Goal: Task Accomplishment & Management: Use online tool/utility

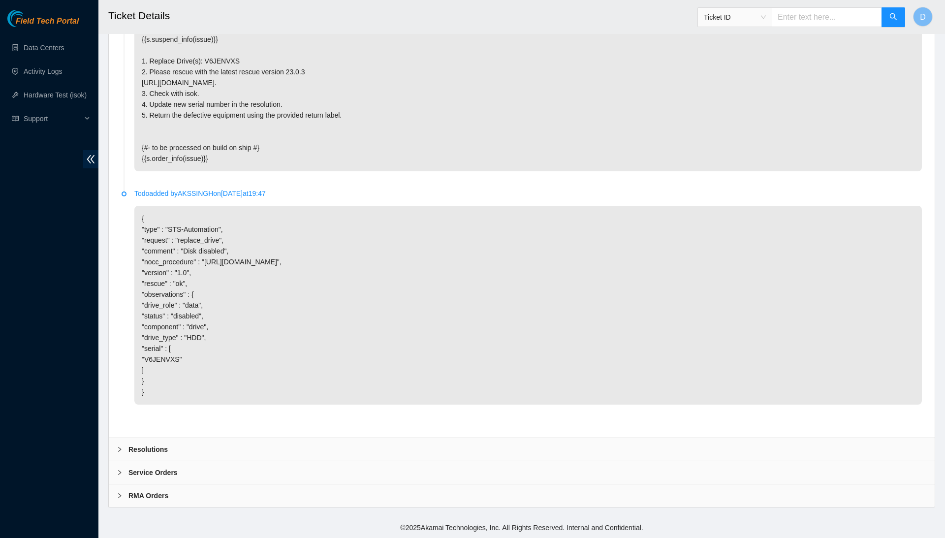
scroll to position [1457, 0]
click at [286, 453] on div "Resolutions" at bounding box center [522, 449] width 826 height 23
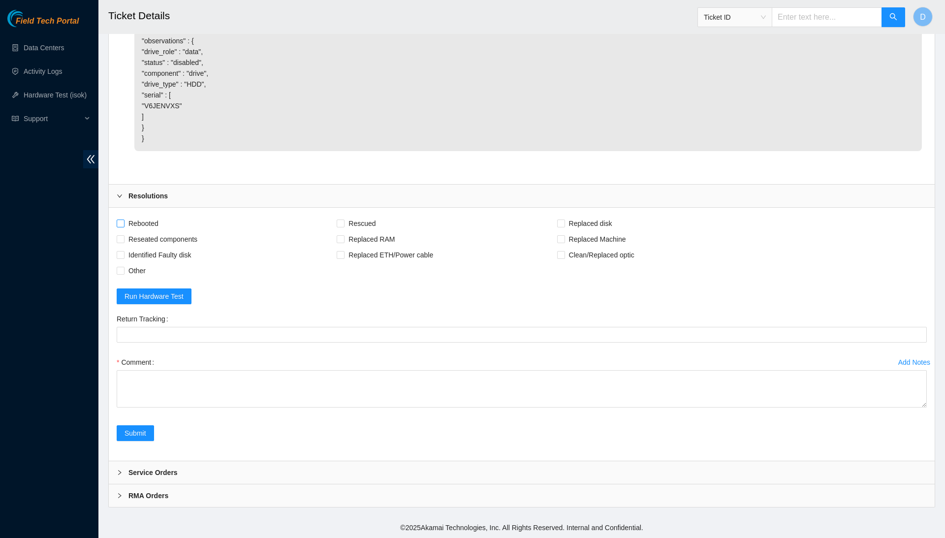
scroll to position [1711, 0]
click at [150, 224] on span "Rebooted" at bounding box center [143, 224] width 38 height 16
click at [124, 224] on input "Rebooted" at bounding box center [120, 222] width 7 height 7
checkbox input "true"
click at [154, 238] on span "Reseated components" at bounding box center [162, 239] width 77 height 16
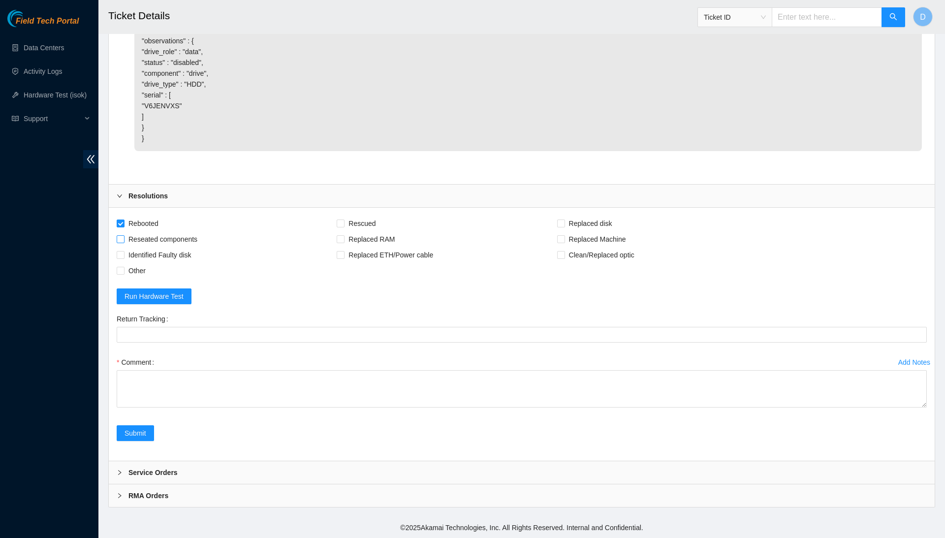
click at [124, 238] on input "Reseated components" at bounding box center [120, 238] width 7 height 7
checkbox input "true"
click at [379, 225] on span "Rescued" at bounding box center [361, 224] width 35 height 16
click at [343, 225] on input "Rescued" at bounding box center [340, 222] width 7 height 7
checkbox input "true"
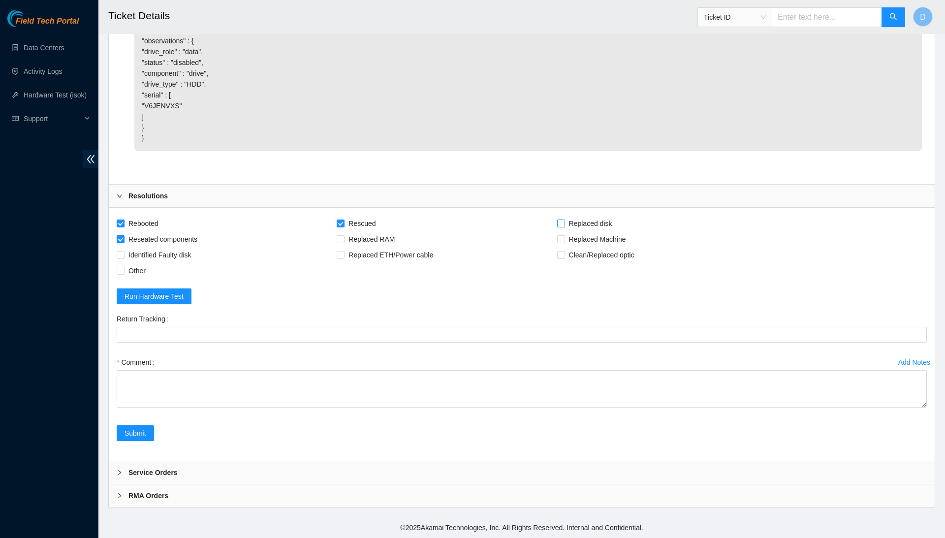
click at [616, 222] on span "Replaced disk" at bounding box center [590, 224] width 51 height 16
click at [564, 222] on input "Replaced disk" at bounding box center [560, 222] width 7 height 7
checkbox input "true"
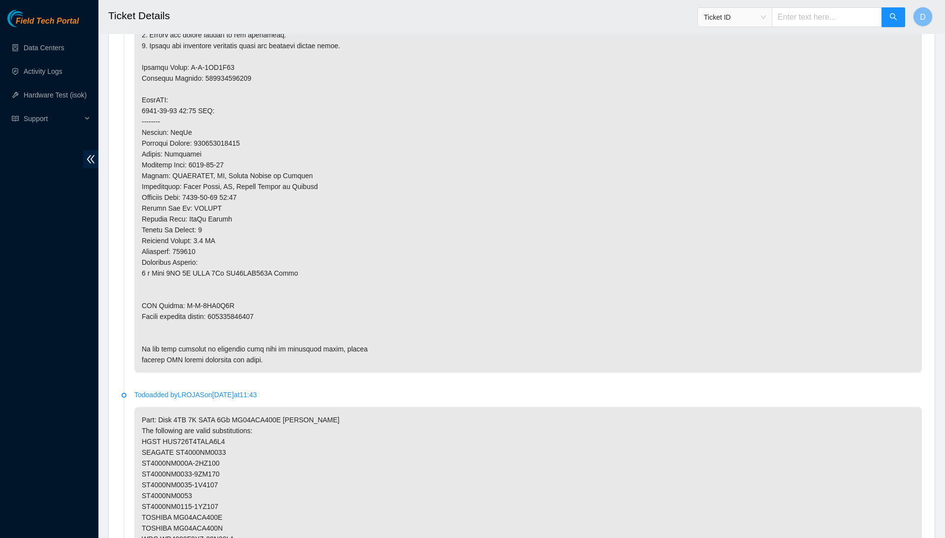
scroll to position [645, 0]
click at [249, 298] on p at bounding box center [527, 144] width 787 height 459
copy p "463470039985"
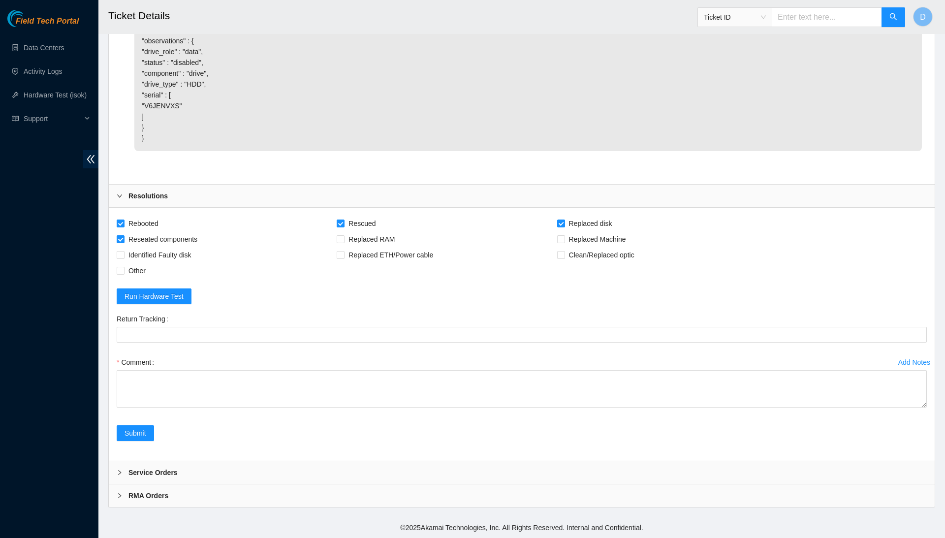
scroll to position [1711, 0]
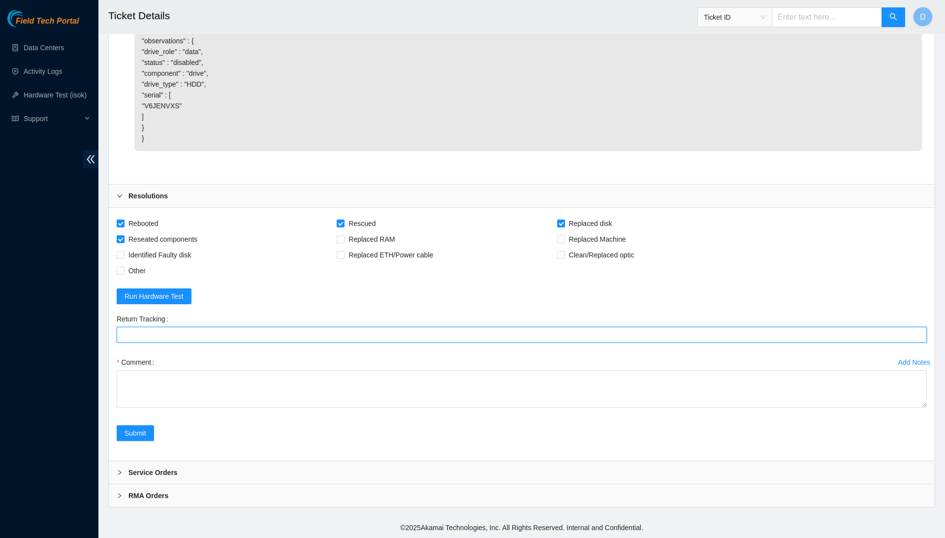
click at [334, 340] on Tracking "Return Tracking" at bounding box center [522, 335] width 810 height 16
paste Tracking "463470039985"
type Tracking "463470039985"
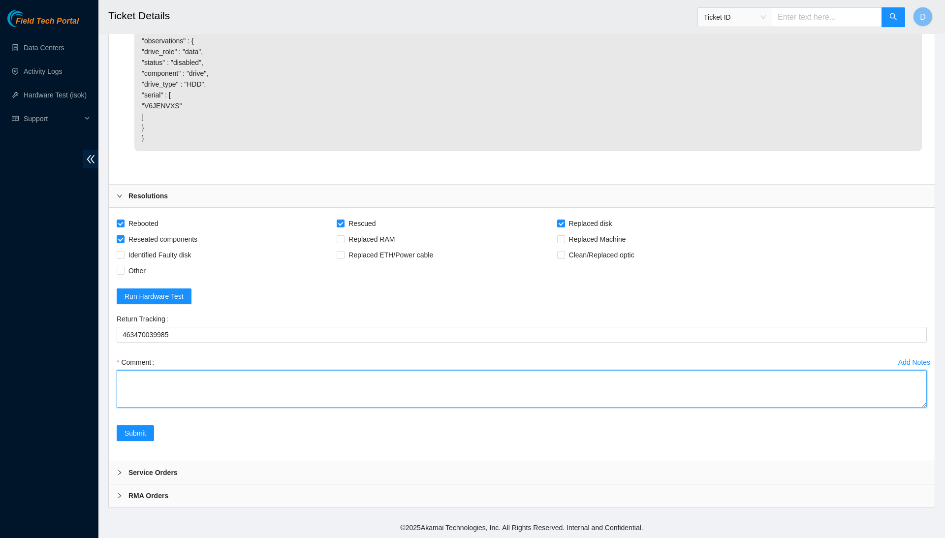
click at [347, 390] on textarea "Comment" at bounding box center [522, 388] width 810 height 37
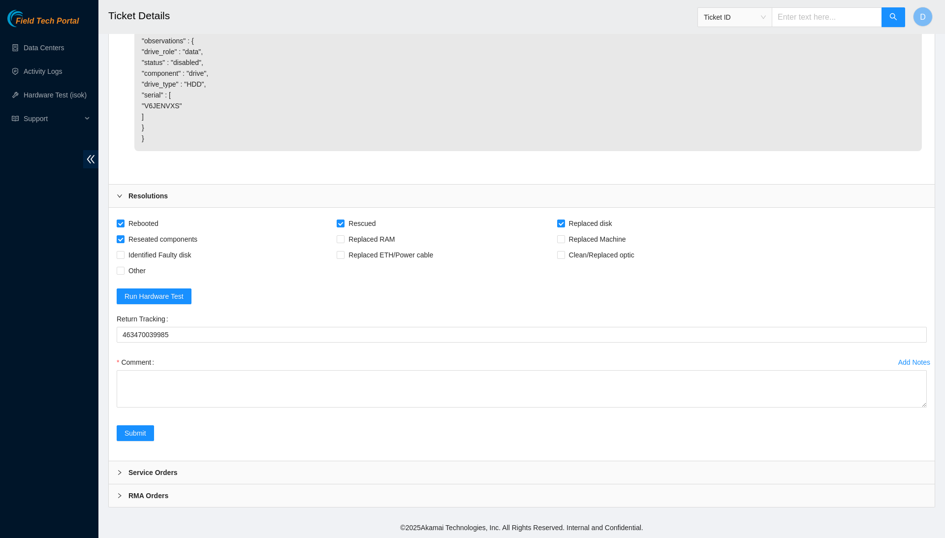
drag, startPoint x: 919, startPoint y: 408, endPoint x: 916, endPoint y: 423, distance: 14.7
click at [916, 423] on div "Add Notes Comment" at bounding box center [522, 389] width 818 height 71
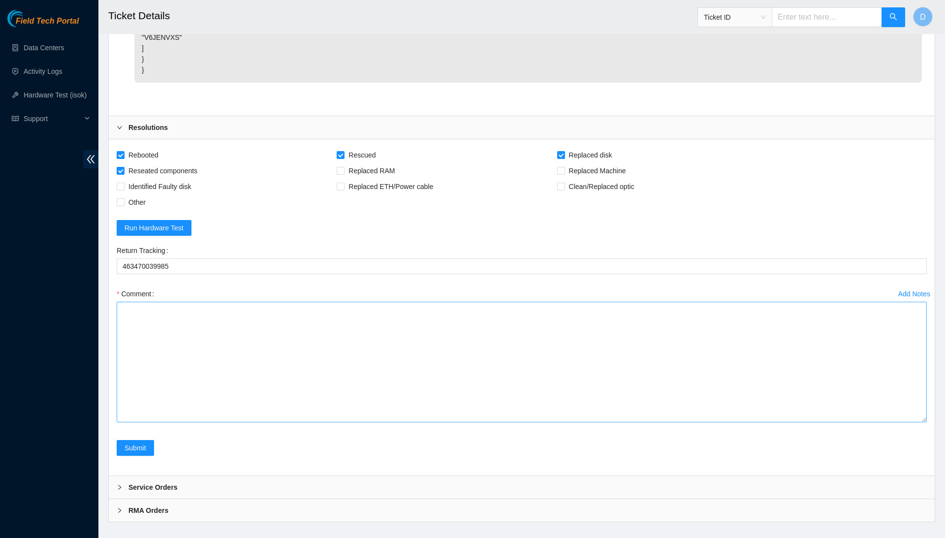
click at [892, 422] on textarea "Comment" at bounding box center [522, 362] width 810 height 121
click at [812, 426] on textarea "Comment" at bounding box center [522, 364] width 810 height 124
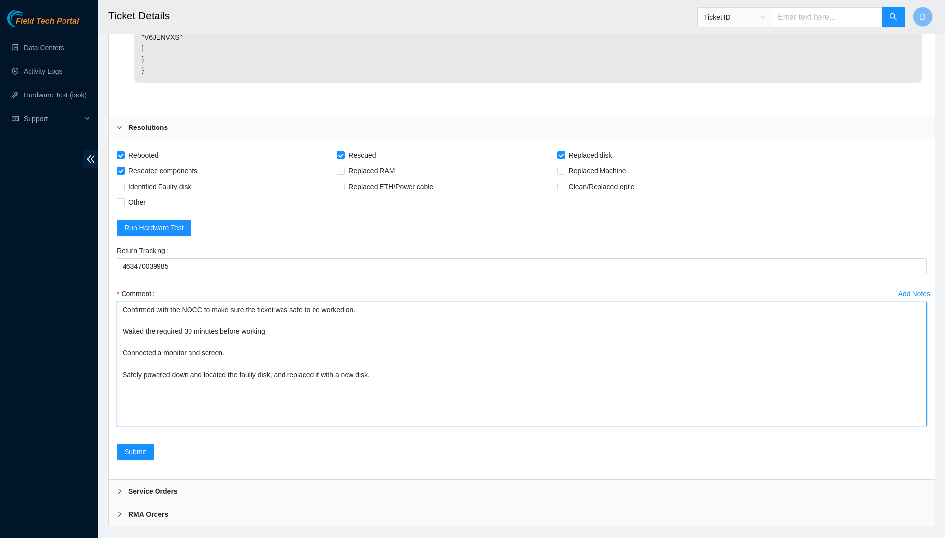
click at [303, 426] on textarea "Confirmed with the NOCC to make sure the ticket was safe to be worked on. Waite…" at bounding box center [522, 364] width 810 height 124
click at [311, 426] on textarea "Confirmed with the NOCC to make sure the ticket was safe to be worked on. Waite…" at bounding box center [522, 364] width 810 height 124
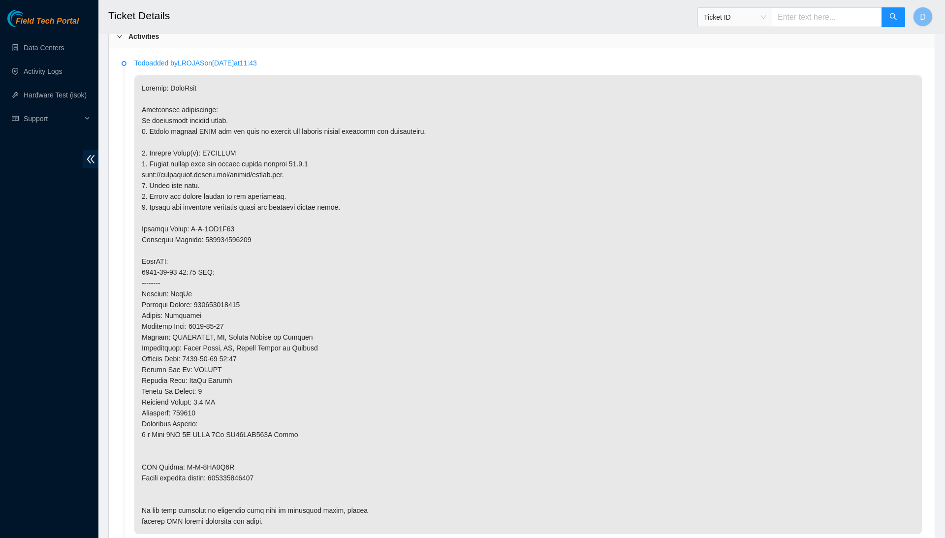
scroll to position [496, 0]
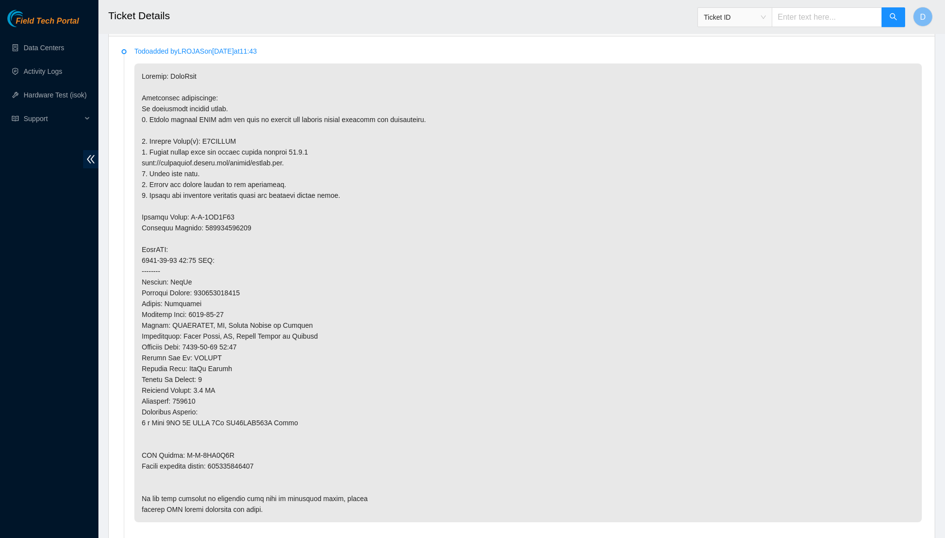
click at [233, 133] on p at bounding box center [527, 292] width 787 height 459
copy p "V6JENVXS"
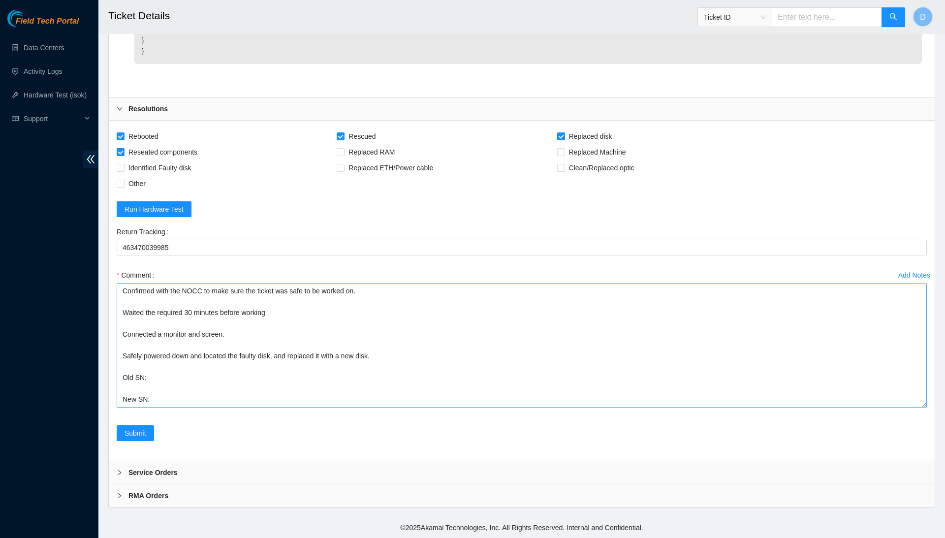
scroll to position [1798, 0]
click at [201, 375] on textarea "Confirmed with the NOCC to make sure the ticket was safe to be worked on. Waite…" at bounding box center [522, 345] width 810 height 124
paste textarea "V6JENVXS"
click at [197, 395] on textarea "Confirmed with the NOCC to make sure the ticket was safe to be worked on. Waite…" at bounding box center [522, 345] width 810 height 124
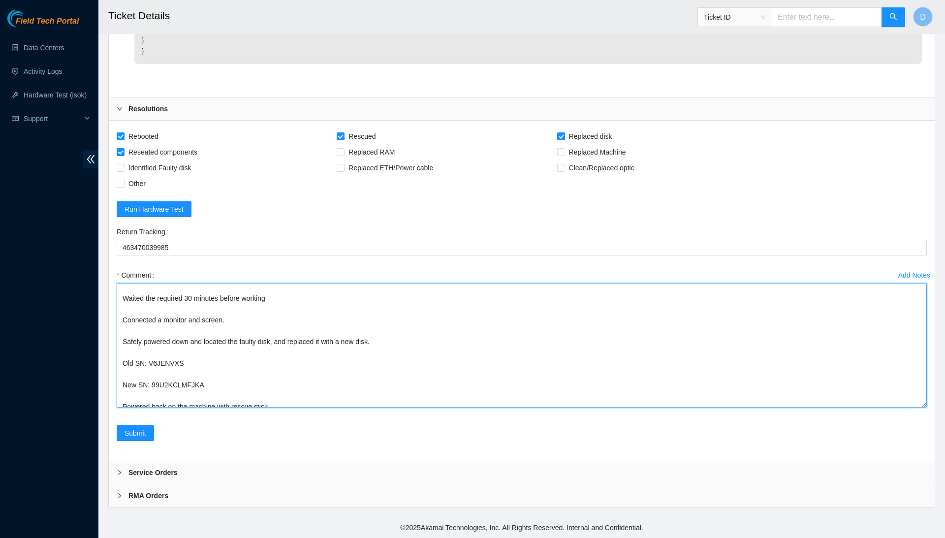
scroll to position [25, 0]
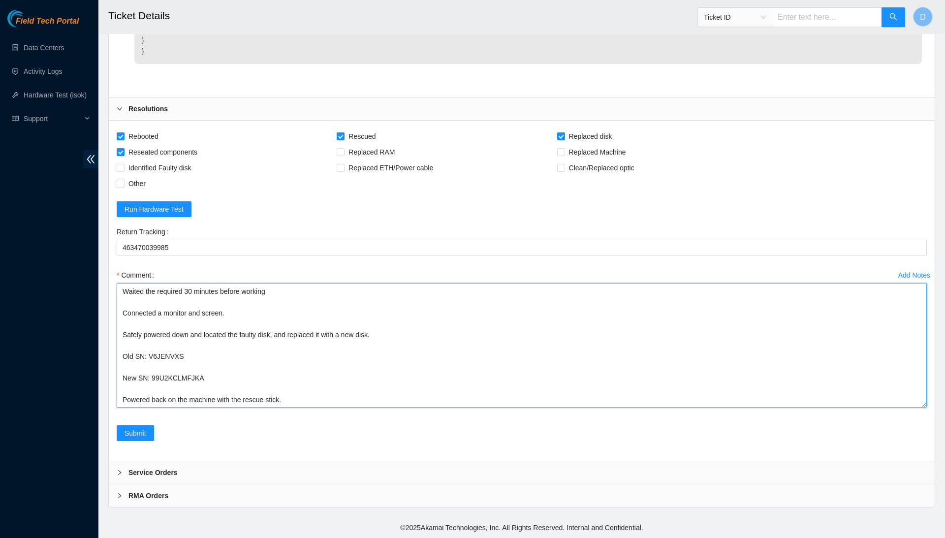
click at [264, 403] on textarea "Confirmed with the NOCC to make sure the ticket was safe to be worked on. Waite…" at bounding box center [522, 345] width 810 height 124
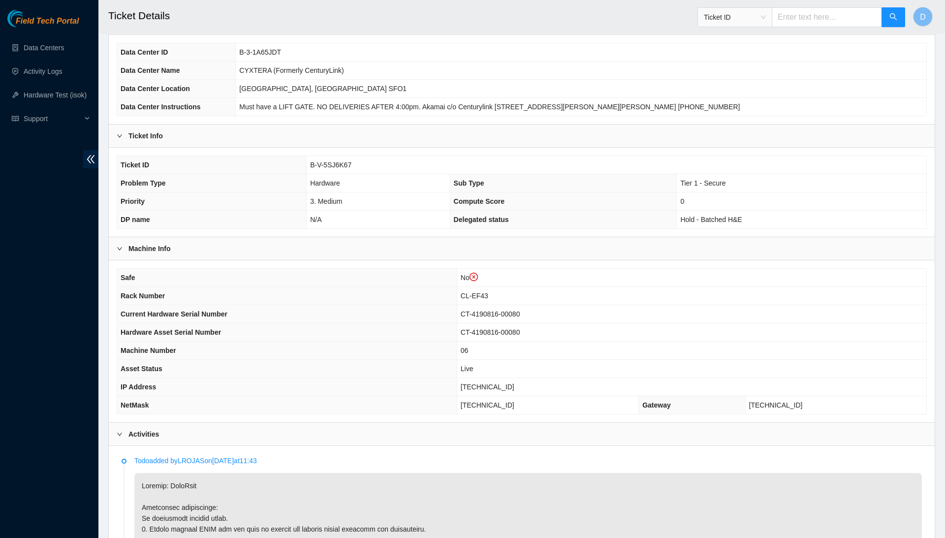
scroll to position [104, 0]
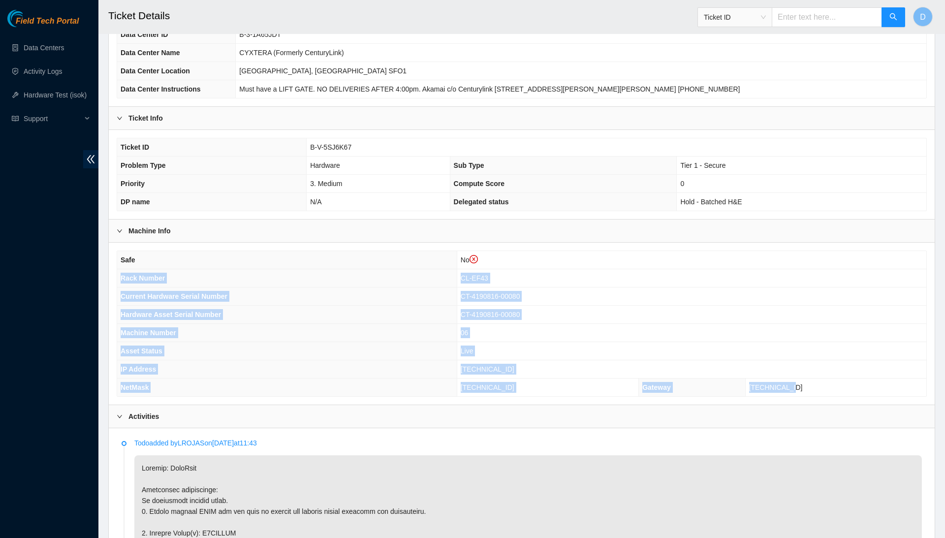
drag, startPoint x: 121, startPoint y: 276, endPoint x: 888, endPoint y: 390, distance: 775.0
click at [888, 390] on tbody "Safe No Rack Number CL-EF43 Current Hardware Serial Number CT-4190816-00080 Har…" at bounding box center [521, 323] width 809 height 145
copy tbody "Rack Number CL-EF43 Current Hardware Serial Number CT-4190816-00080 Hardware As…"
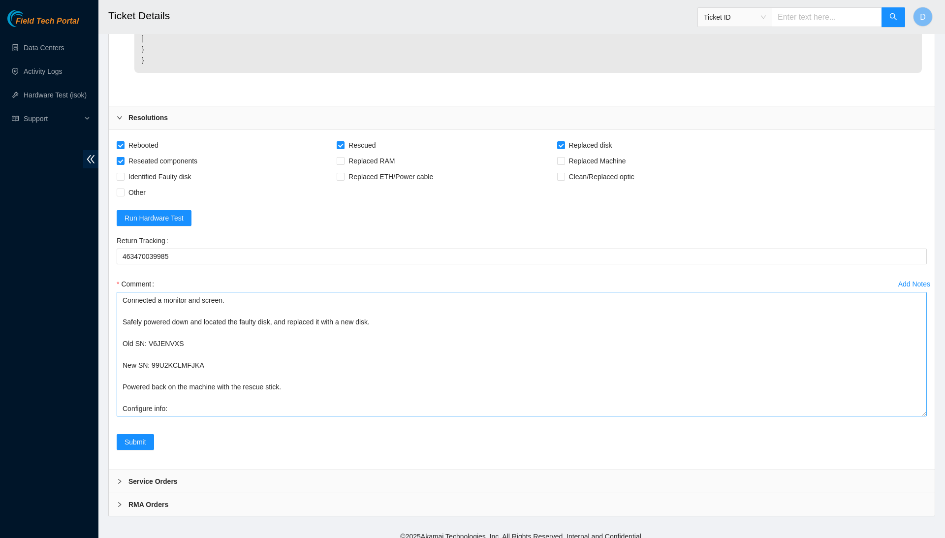
scroll to position [48, 0]
click at [356, 416] on textarea "Confirmed with the NOCC to make sure the ticket was safe to be worked on. Waite…" at bounding box center [522, 354] width 810 height 124
click at [345, 416] on textarea "Confirmed with the NOCC to make sure the ticket was safe to be worked on. Waite…" at bounding box center [522, 354] width 810 height 124
paste textarea "Rack Number CL-EF43 Current Hardware Serial Number CT-4190816-00080 Hardware As…"
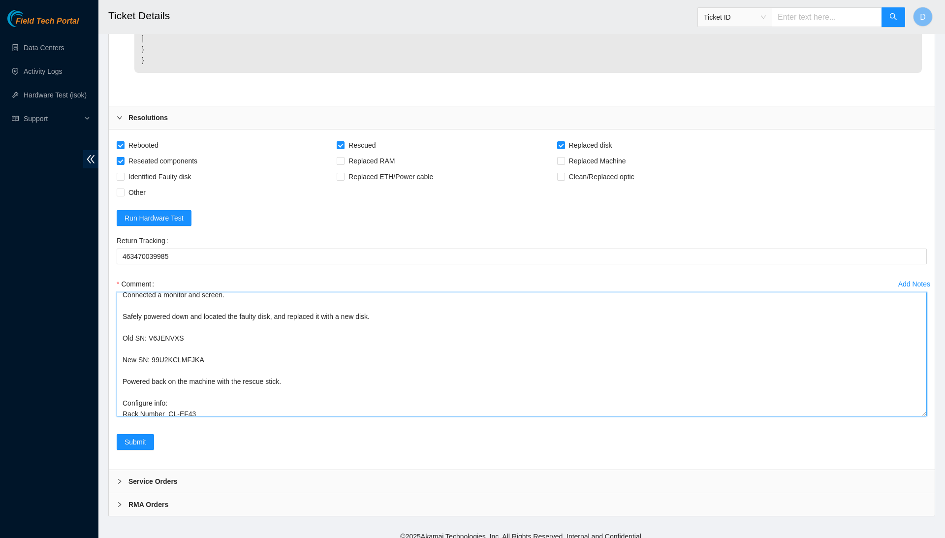
scroll to position [111, 0]
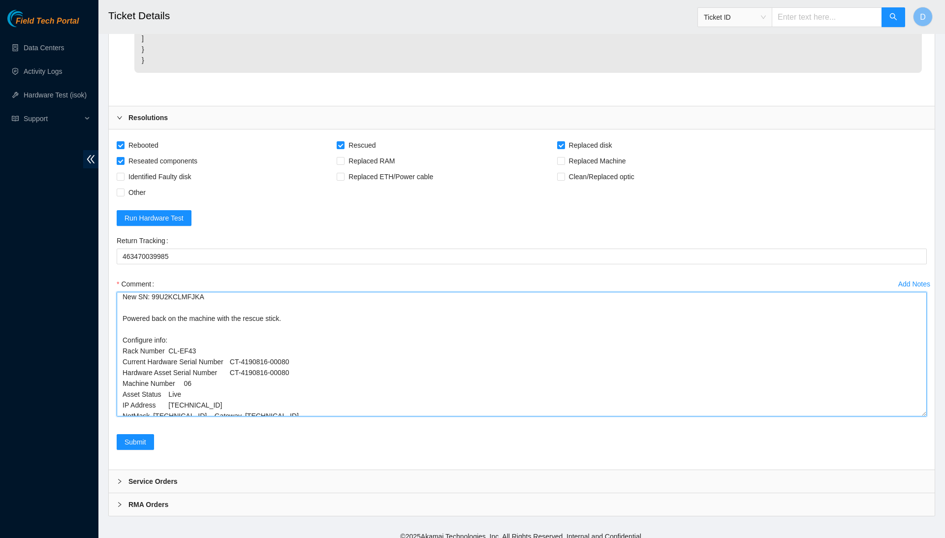
click at [218, 416] on textarea "Confirmed with the NOCC to make sure the ticket was safe to be worked on. Waite…" at bounding box center [522, 354] width 810 height 124
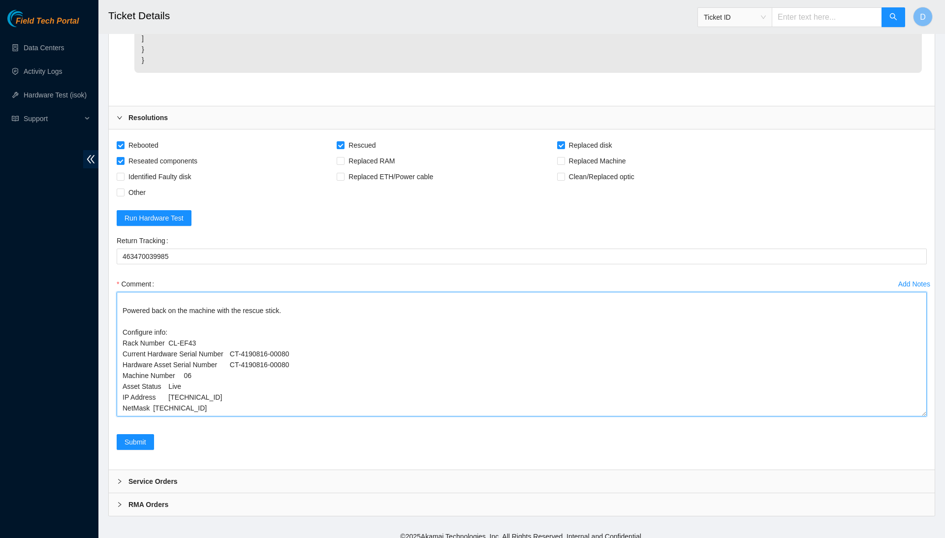
click at [156, 416] on textarea "Confirmed with the NOCC to make sure the ticket was safe to be worked on. Waite…" at bounding box center [522, 354] width 810 height 124
click at [172, 416] on textarea "Confirmed with the NOCC to make sure the ticket was safe to be worked on. Waite…" at bounding box center [522, 354] width 810 height 124
click at [173, 416] on textarea "Confirmed with the NOCC to make sure the ticket was safe to be worked on. Waite…" at bounding box center [522, 354] width 810 height 124
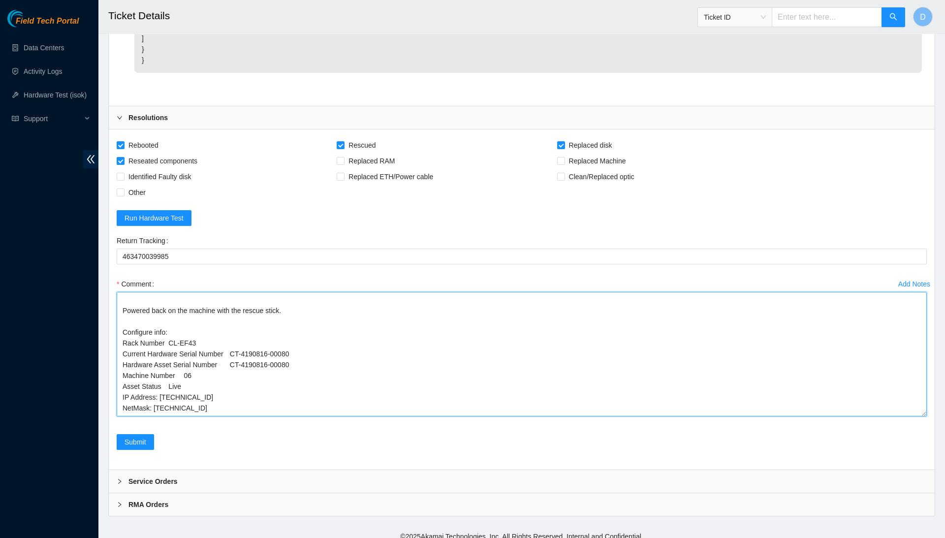
click at [173, 416] on textarea "Confirmed with the NOCC to make sure the ticket was safe to be worked on. Waite…" at bounding box center [522, 354] width 810 height 124
click at [186, 416] on textarea "Confirmed with the NOCC to make sure the ticket was safe to be worked on. Waite…" at bounding box center [522, 354] width 810 height 124
click at [235, 416] on textarea "Confirmed with the NOCC to make sure the ticket was safe to be worked on. Waite…" at bounding box center [522, 354] width 810 height 124
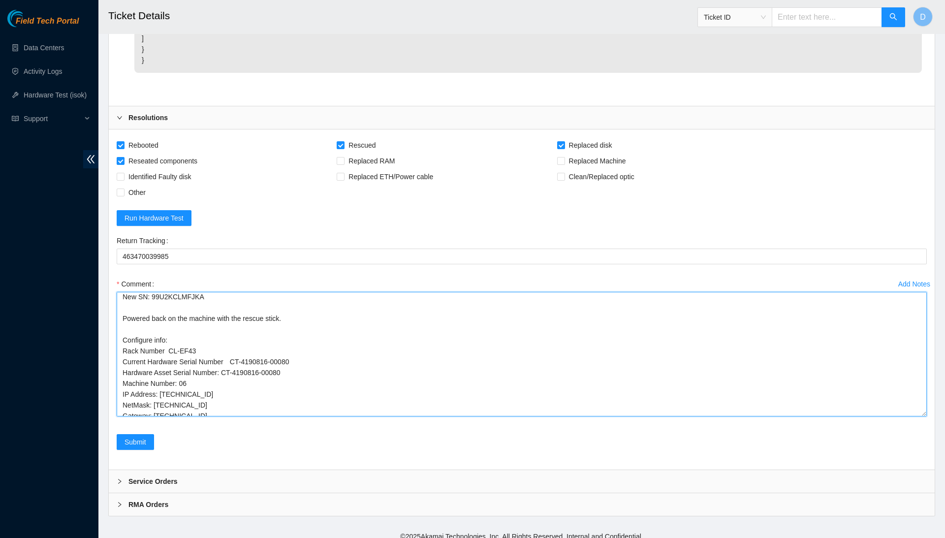
click at [236, 416] on textarea "Confirmed with the NOCC to make sure the ticket was safe to be worked on. Waite…" at bounding box center [522, 354] width 810 height 124
click at [172, 412] on textarea "Confirmed with the NOCC to make sure the ticket was safe to be worked on. Waite…" at bounding box center [522, 354] width 810 height 124
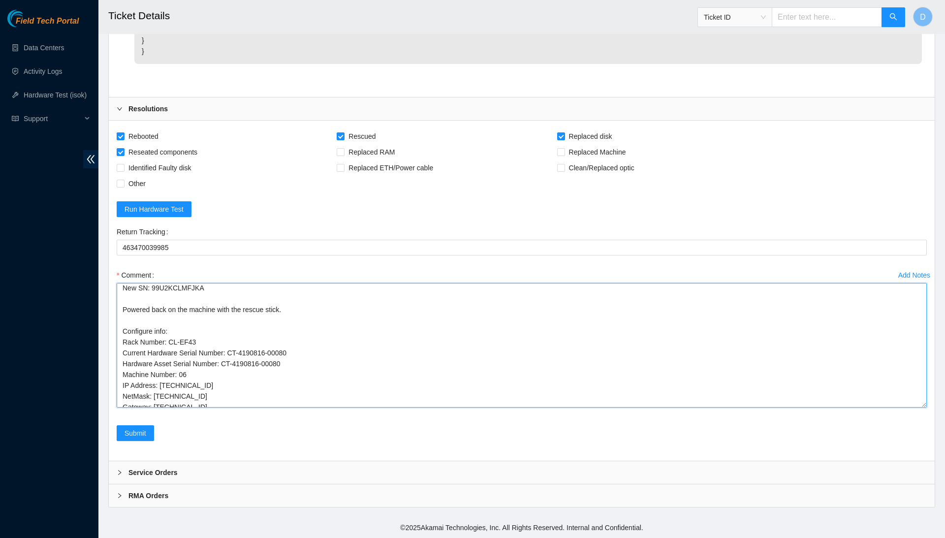
scroll to position [1798, 0]
click at [244, 400] on textarea "Confirmed with the NOCC to make sure the ticket was safe to be worked on. Waite…" at bounding box center [522, 345] width 810 height 124
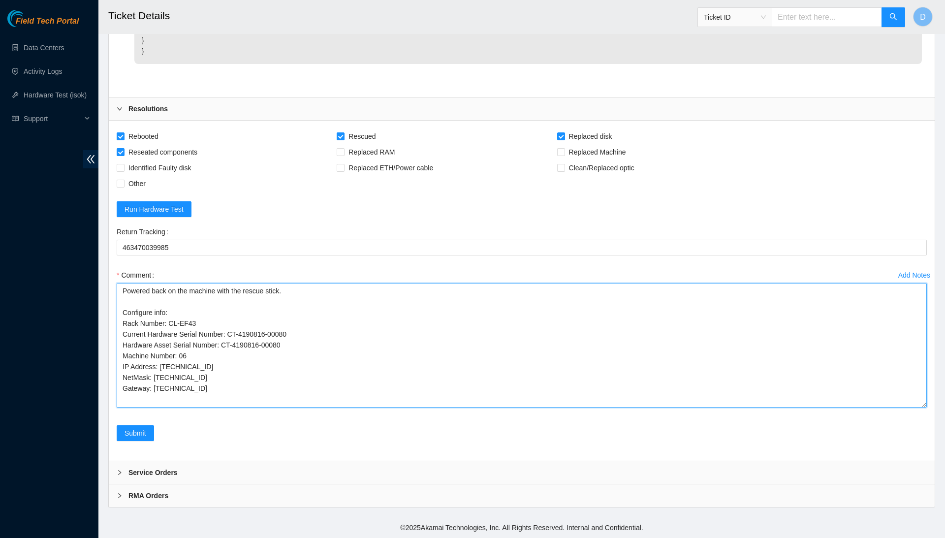
drag, startPoint x: 243, startPoint y: 395, endPoint x: 221, endPoint y: 368, distance: 34.4
click at [221, 368] on textarea "Confirmed with the NOCC to make sure the ticket was safe to be worked on. Waite…" at bounding box center [522, 345] width 810 height 124
click at [221, 404] on textarea "Confirmed with the NOCC to make sure the ticket was safe to be worked on. Waite…" at bounding box center [522, 345] width 810 height 124
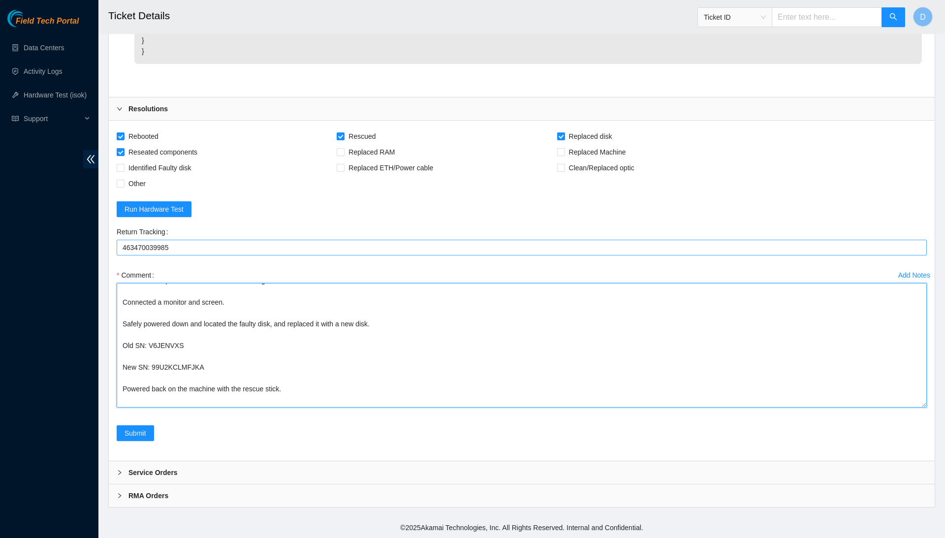
scroll to position [0, 0]
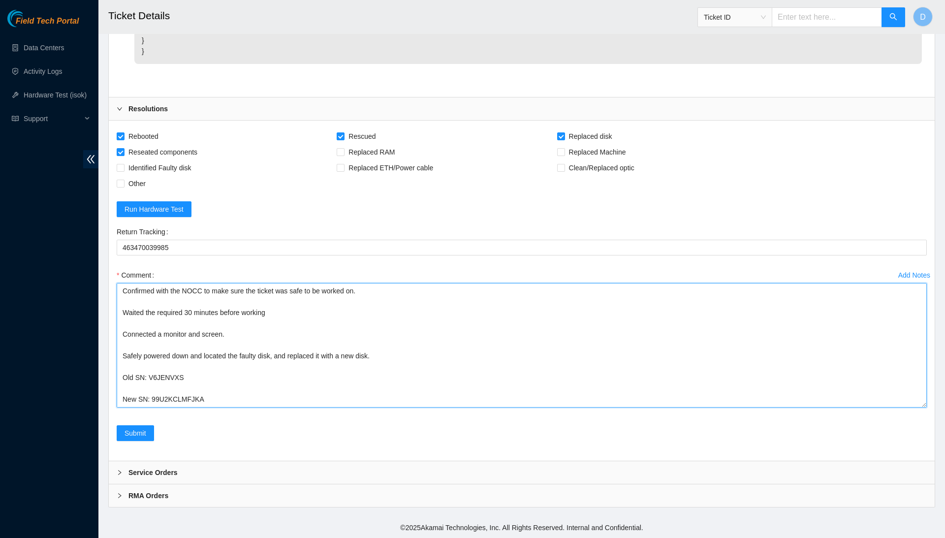
drag, startPoint x: 221, startPoint y: 404, endPoint x: 144, endPoint y: 192, distance: 225.9
click at [144, 192] on form "Rebooted Rescued Replaced disk Reseated components Replaced RAM Replaced Machin…" at bounding box center [522, 290] width 810 height 324
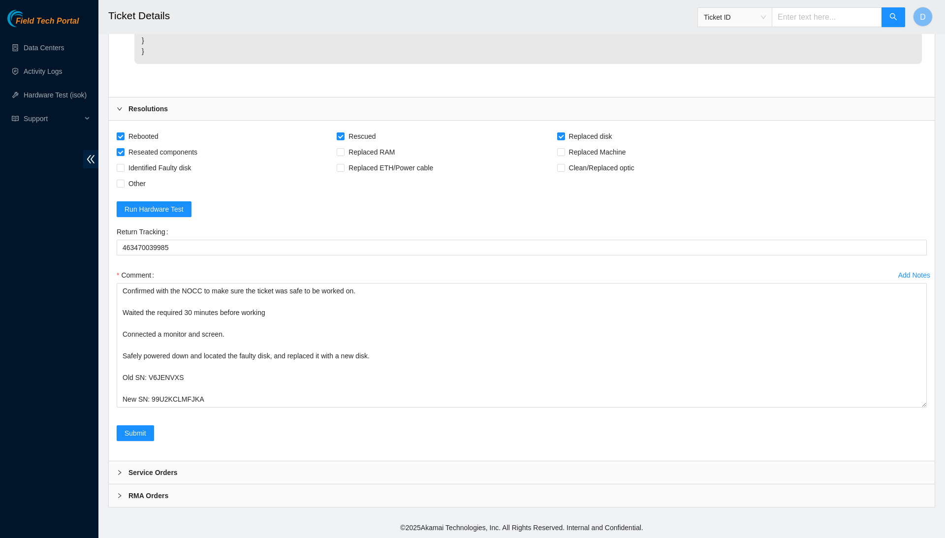
click at [302, 438] on div "Submit" at bounding box center [522, 439] width 818 height 28
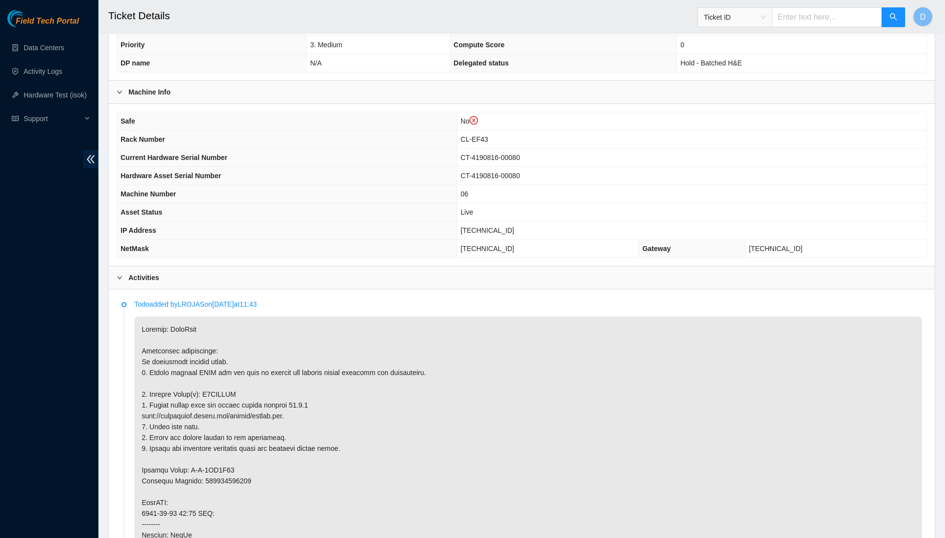
scroll to position [247, 0]
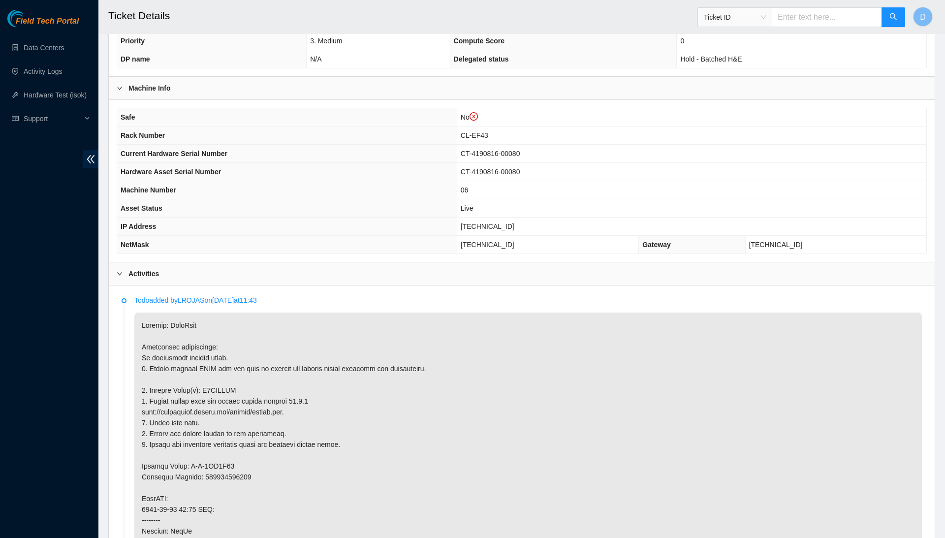
click at [506, 222] on span "[TECHNICAL_ID]" at bounding box center [488, 226] width 54 height 8
copy span "[TECHNICAL_ID]"
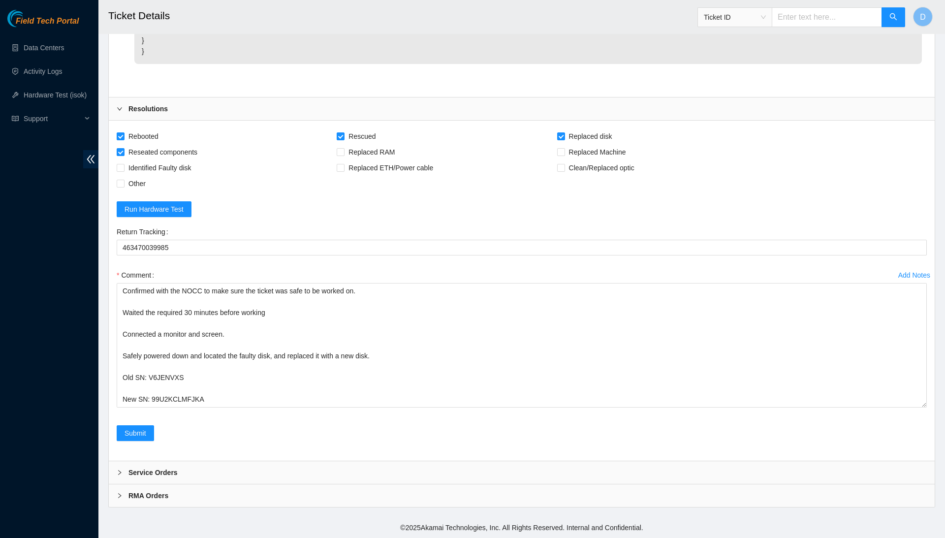
scroll to position [1798, 0]
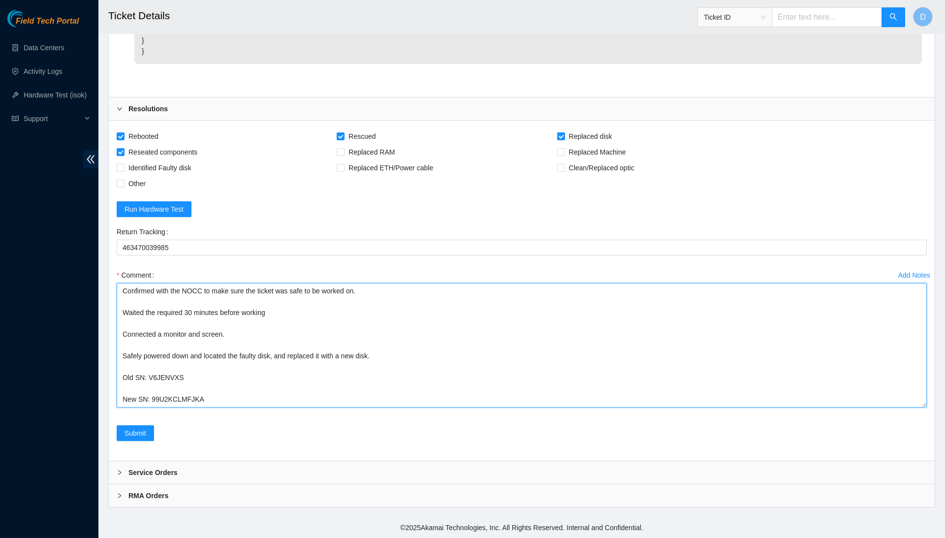
click at [391, 396] on textarea "Confirmed with the NOCC to make sure the ticket was safe to be worked on. Waite…" at bounding box center [522, 345] width 810 height 124
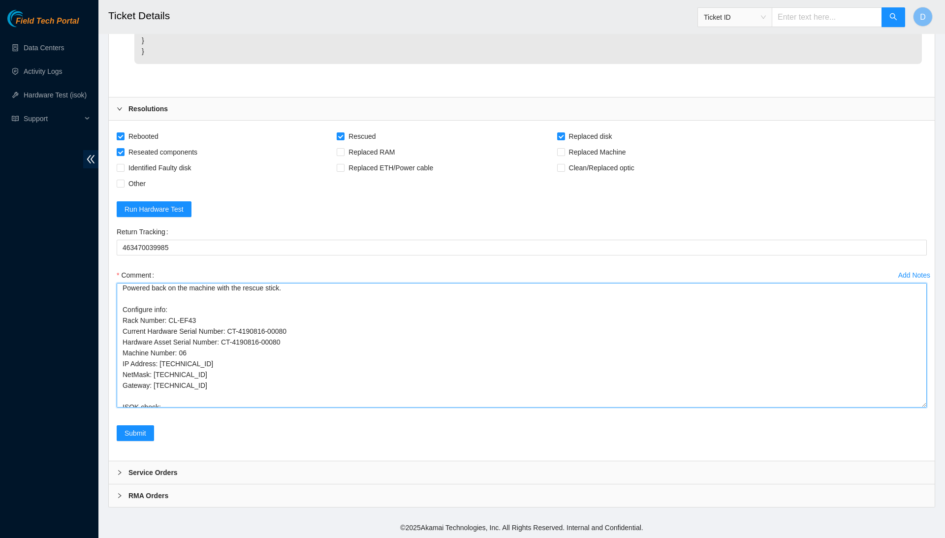
click at [381, 395] on textarea "Confirmed with the NOCC to make sure the ticket was safe to be worked on. Waite…" at bounding box center [522, 345] width 810 height 124
paste textarea "23.47.148.73 : passed: ok"
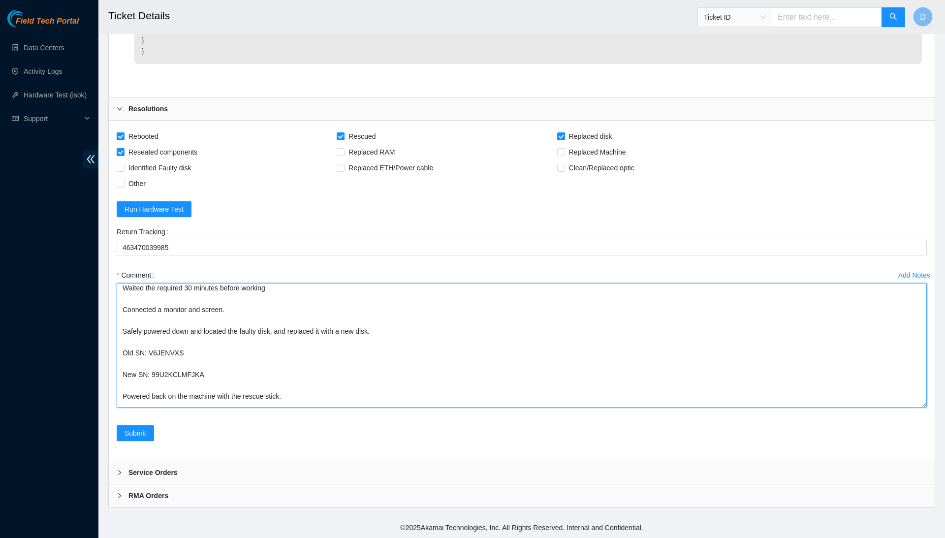
scroll to position [0, 0]
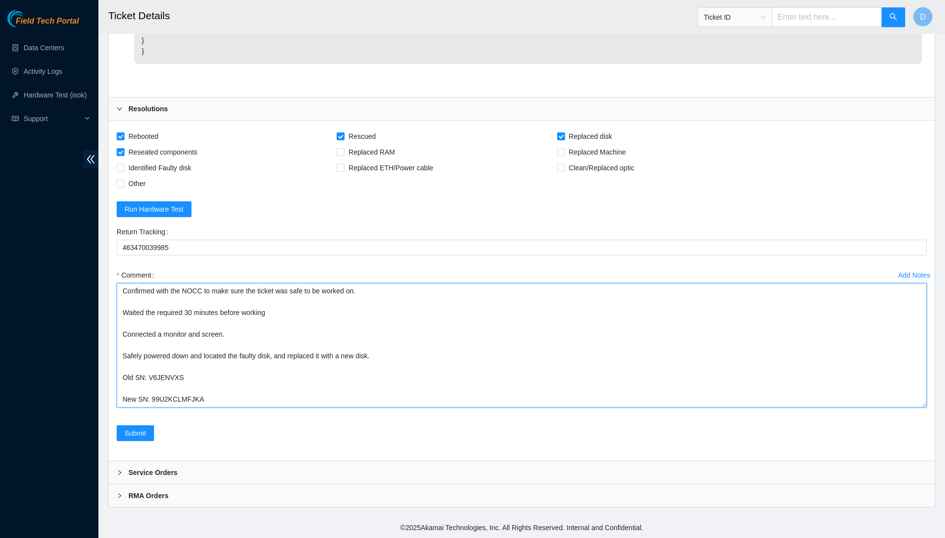
drag, startPoint x: 372, startPoint y: 392, endPoint x: 305, endPoint y: 225, distance: 179.9
click at [305, 225] on form "Rebooted Rescued Replaced disk Reseated components Replaced RAM Replaced Machin…" at bounding box center [522, 290] width 810 height 324
type textarea "Confirmed with the NOCC to make sure the ticket was safe to be worked on. Waite…"
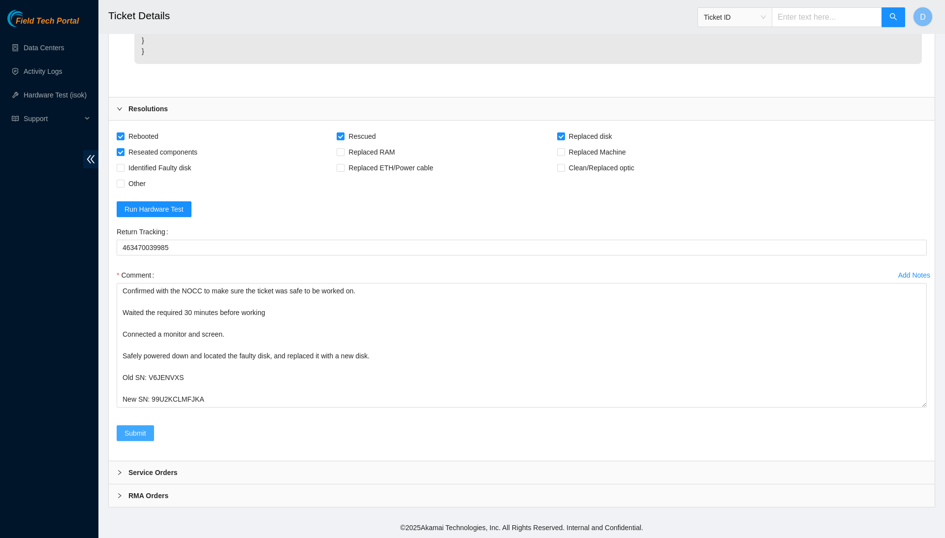
click at [152, 434] on button "Submit" at bounding box center [135, 433] width 37 height 16
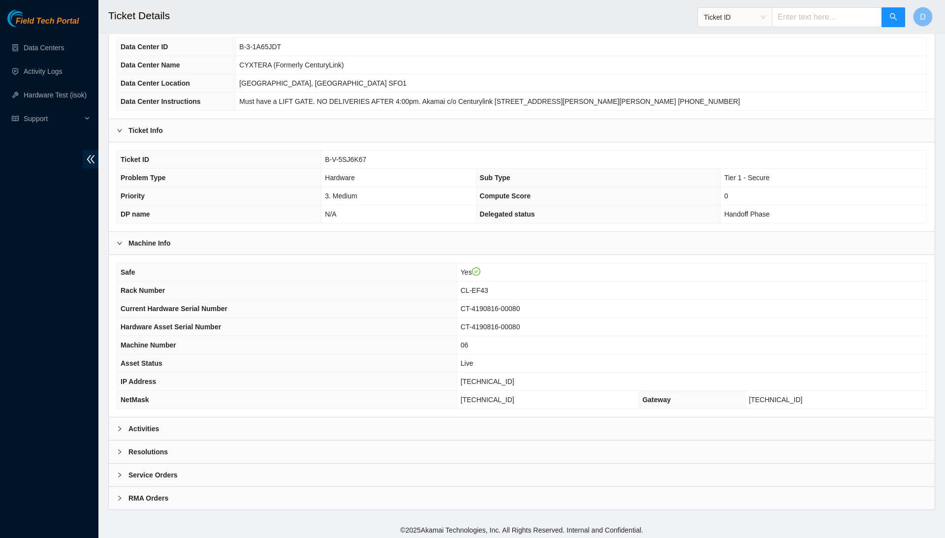
scroll to position [73, 0]
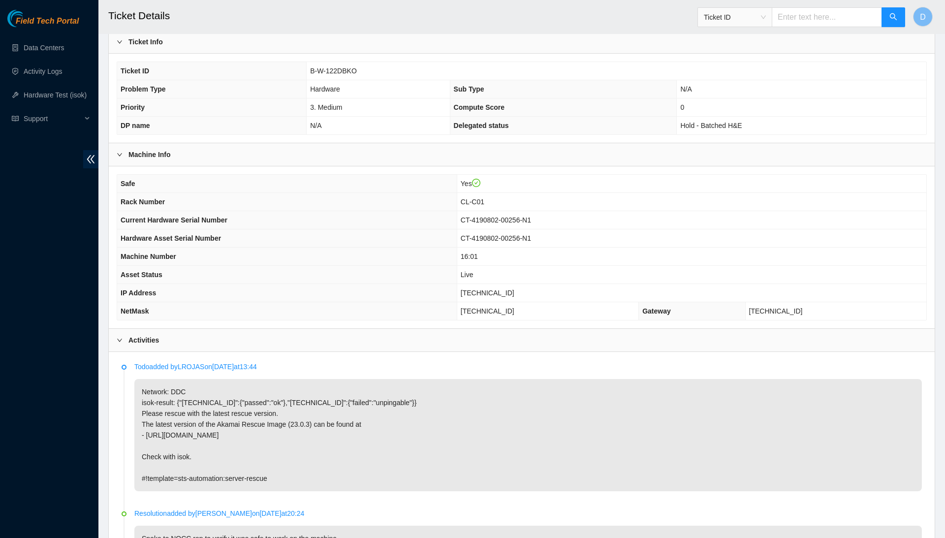
scroll to position [163, 0]
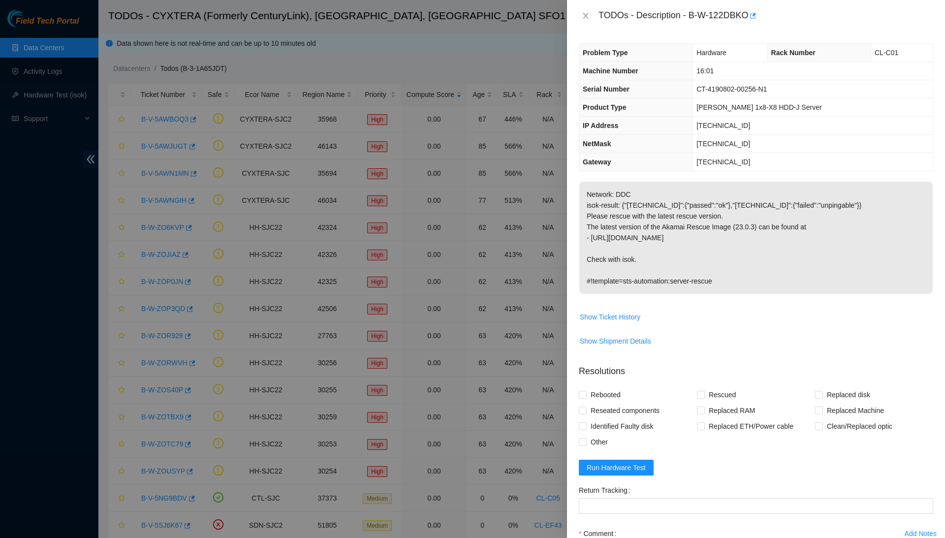
scroll to position [60, 0]
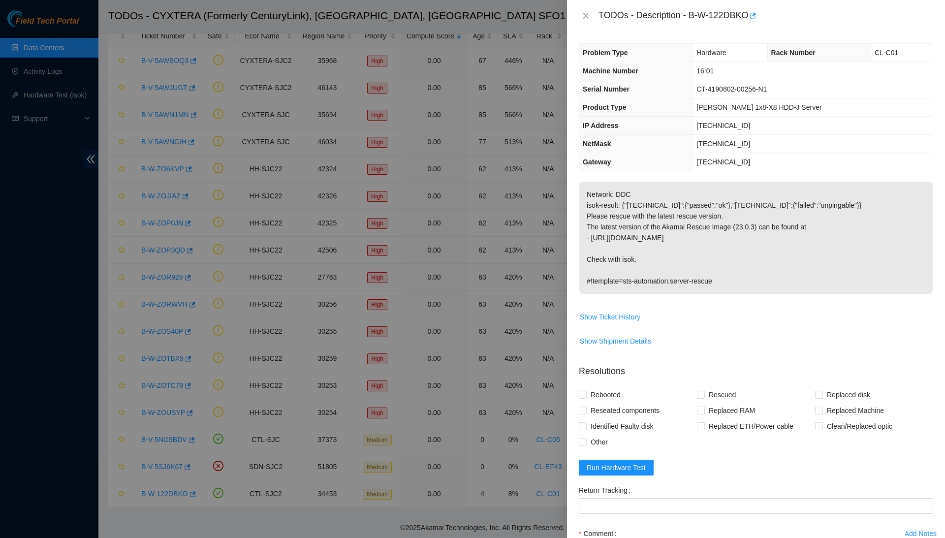
click at [61, 114] on div at bounding box center [472, 269] width 945 height 538
click at [587, 12] on icon "close" at bounding box center [586, 16] width 8 height 8
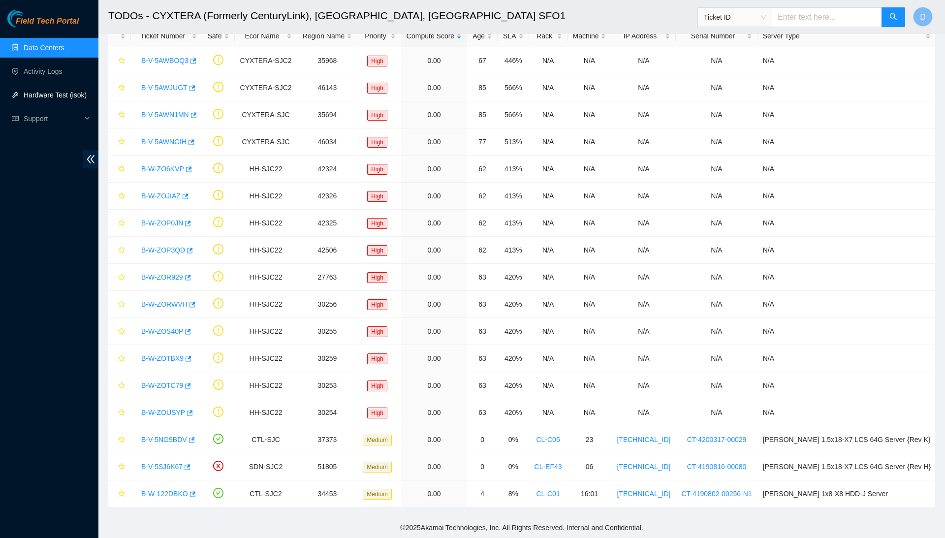
click at [42, 93] on link "Hardware Test (isok)" at bounding box center [55, 95] width 63 height 8
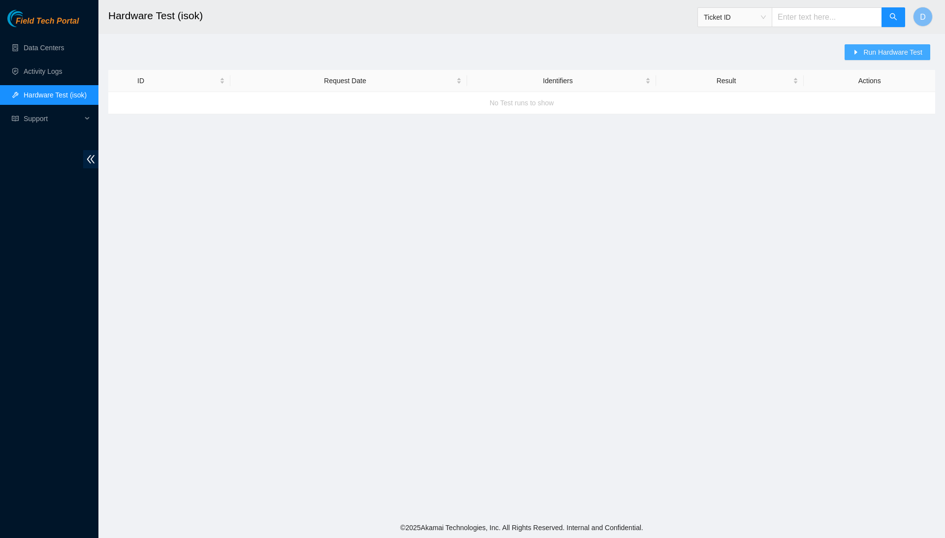
click at [919, 54] on span "Run Hardware Test" at bounding box center [892, 52] width 59 height 11
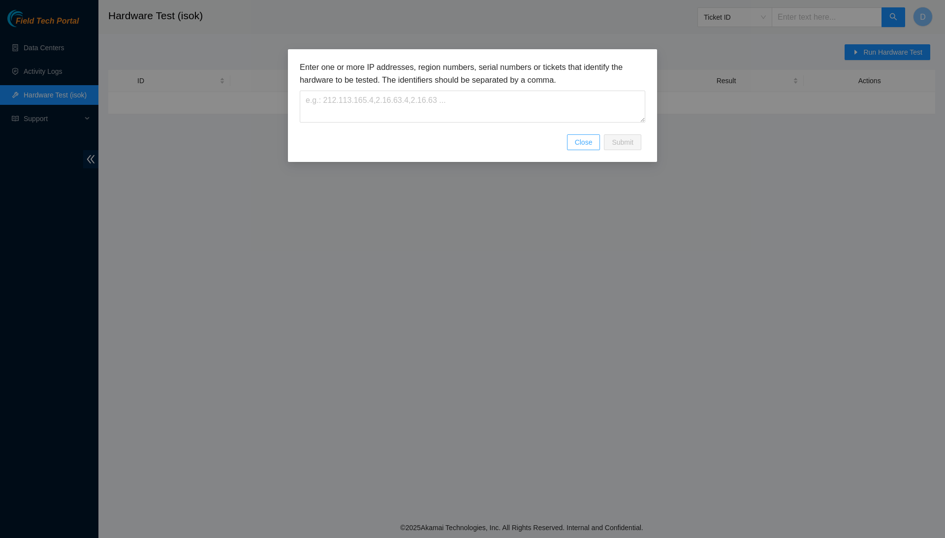
click at [585, 140] on span "Close" at bounding box center [584, 142] width 18 height 11
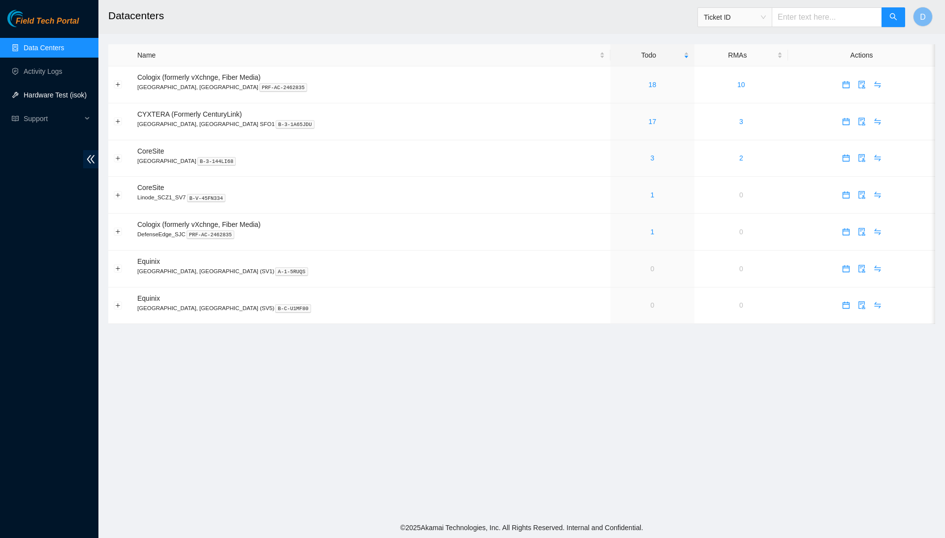
click at [59, 97] on link "Hardware Test (isok)" at bounding box center [55, 95] width 63 height 8
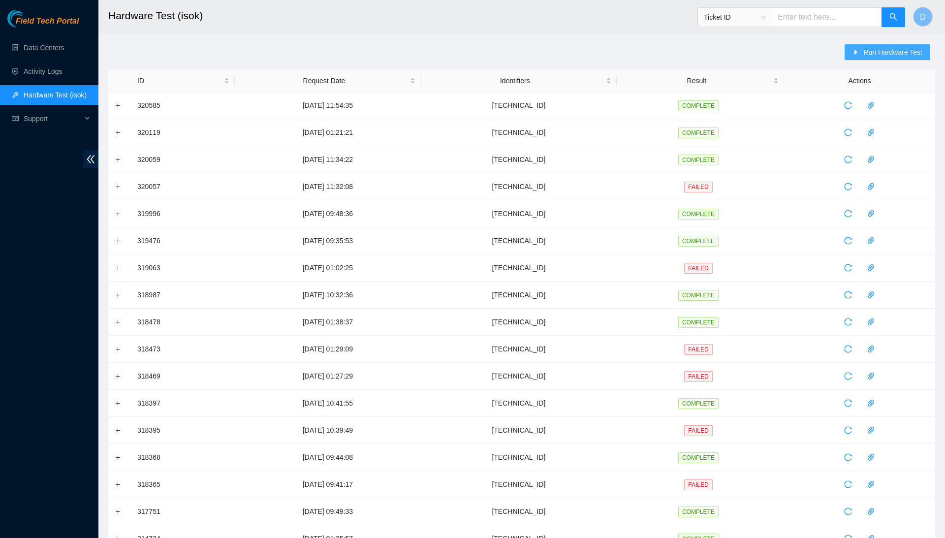
click at [878, 57] on span "Run Hardware Test" at bounding box center [892, 52] width 59 height 11
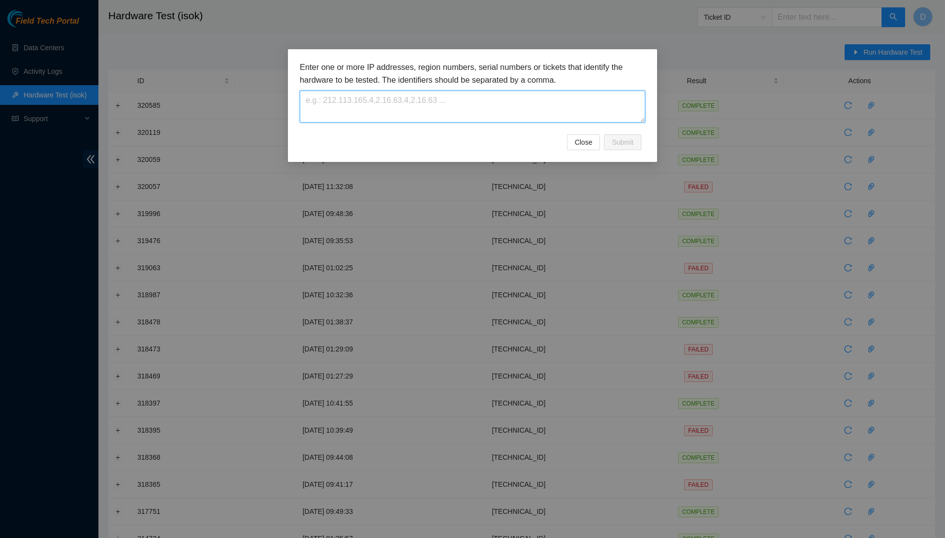
click at [469, 102] on textarea at bounding box center [472, 107] width 345 height 32
paste textarea "[TECHNICAL_ID]"
type textarea "[TECHNICAL_ID]"
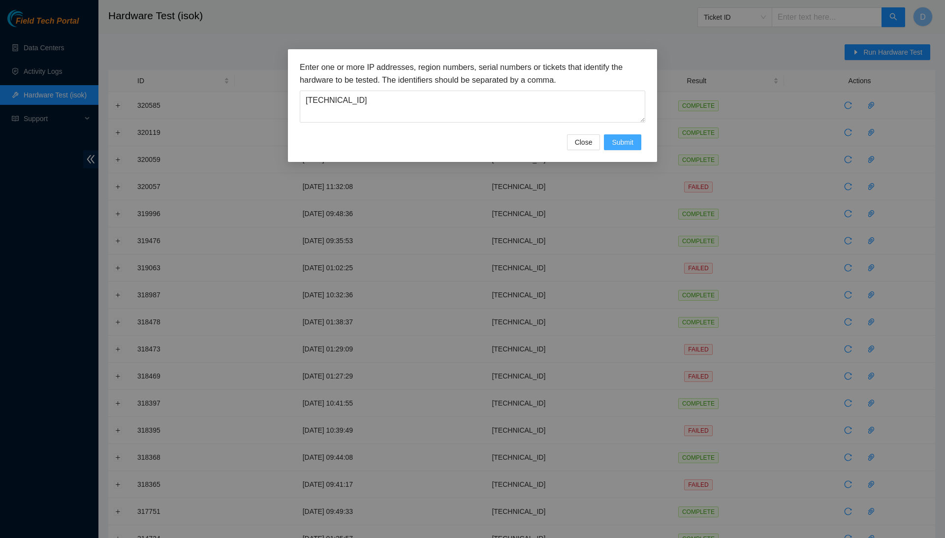
click at [619, 143] on span "Submit" at bounding box center [623, 142] width 22 height 11
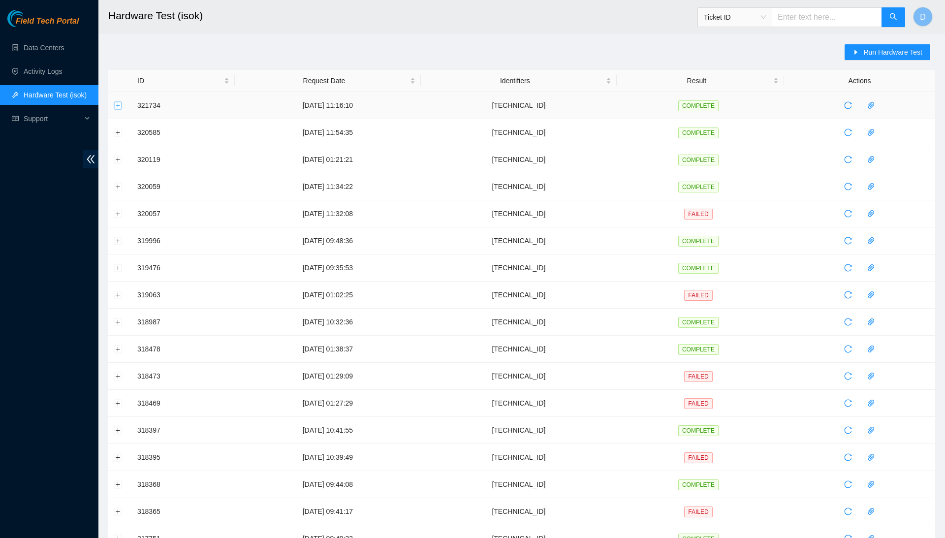
click at [121, 104] on button "Expand row" at bounding box center [118, 105] width 8 height 8
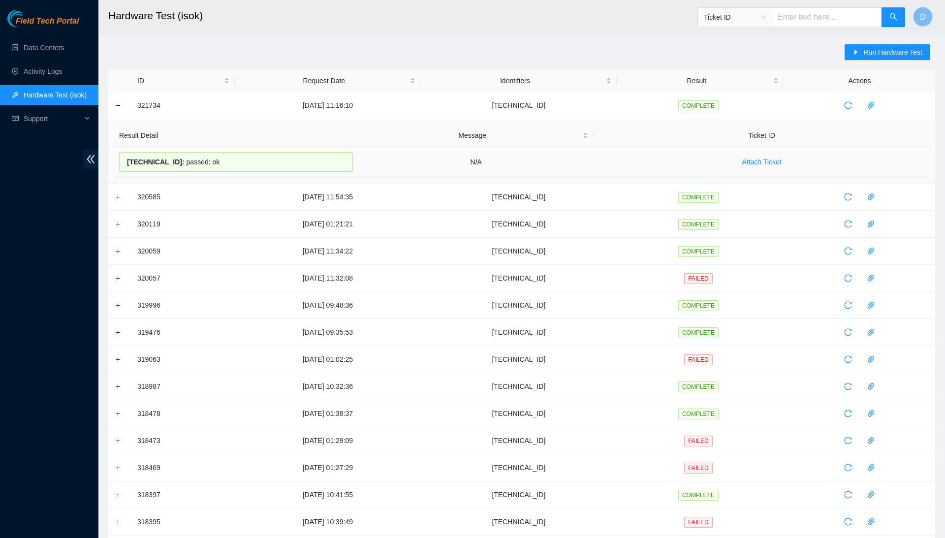
click at [164, 160] on span "[TECHNICAL_ID] :" at bounding box center [156, 162] width 58 height 8
copy div "[TECHNICAL_ID] : passed: ok"
